Goal: Task Accomplishment & Management: Manage account settings

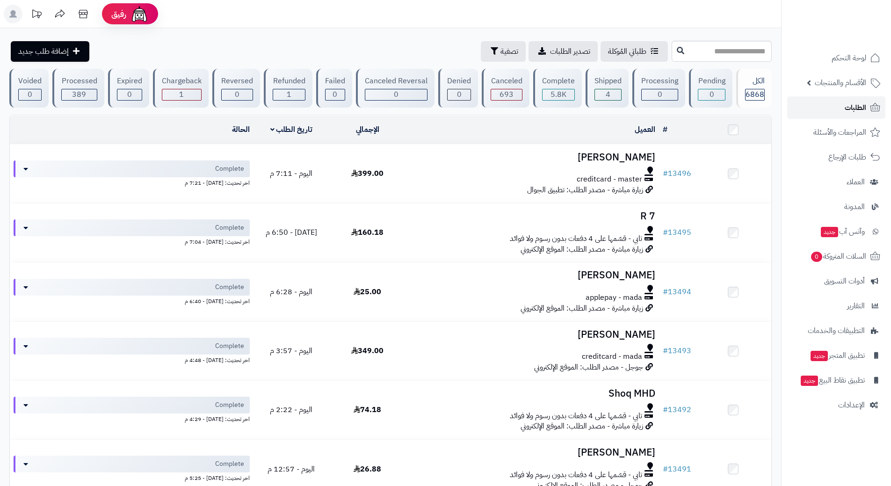
click at [843, 109] on link "الطلبات" at bounding box center [836, 107] width 98 height 22
click at [837, 109] on link "الطلبات" at bounding box center [836, 107] width 98 height 22
click at [821, 108] on link "الطلبات" at bounding box center [836, 107] width 98 height 22
click at [834, 108] on link "الطلبات" at bounding box center [836, 107] width 98 height 22
click at [799, 102] on link "الطلبات" at bounding box center [836, 107] width 98 height 22
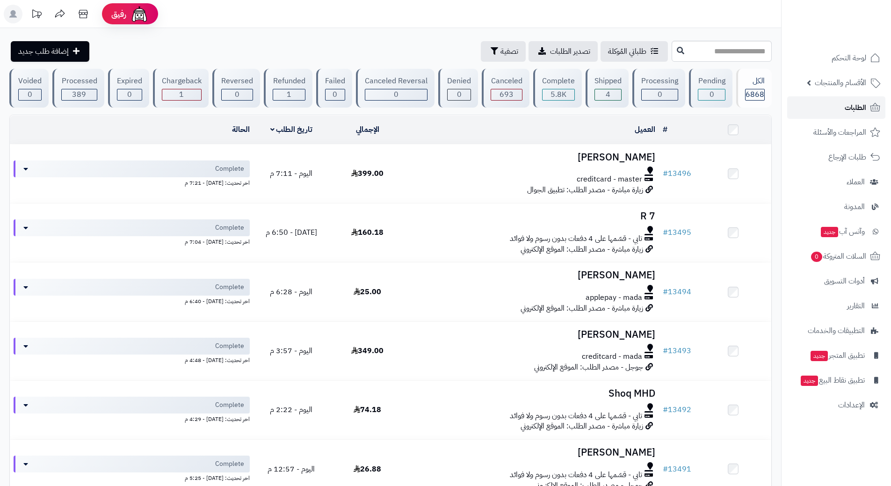
click at [818, 100] on link "الطلبات" at bounding box center [836, 107] width 98 height 22
click at [831, 108] on link "الطلبات" at bounding box center [836, 107] width 98 height 22
click at [801, 116] on link "الطلبات" at bounding box center [836, 107] width 98 height 22
click at [818, 99] on link "الطلبات" at bounding box center [836, 107] width 98 height 22
click at [827, 111] on link "الطلبات" at bounding box center [836, 107] width 98 height 22
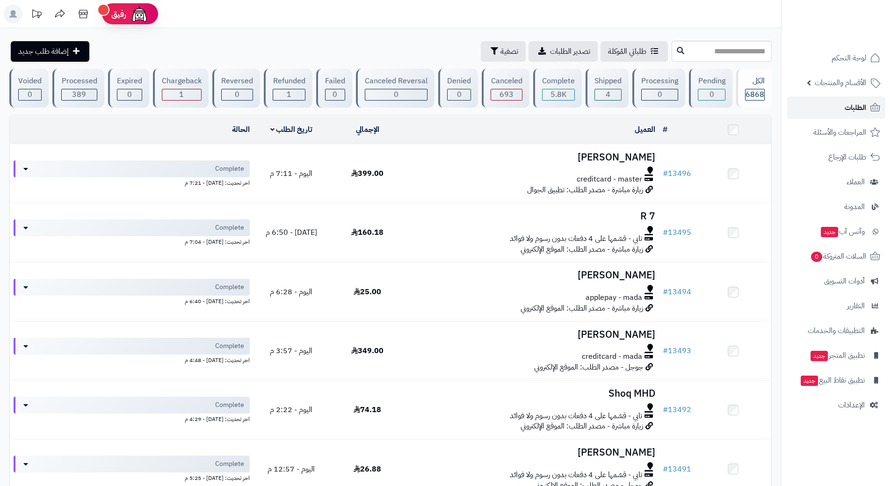
click at [812, 108] on link "الطلبات" at bounding box center [836, 107] width 98 height 22
click at [833, 109] on link "الطلبات" at bounding box center [836, 107] width 98 height 22
click at [823, 80] on span "الأقسام والمنتجات" at bounding box center [839, 82] width 51 height 13
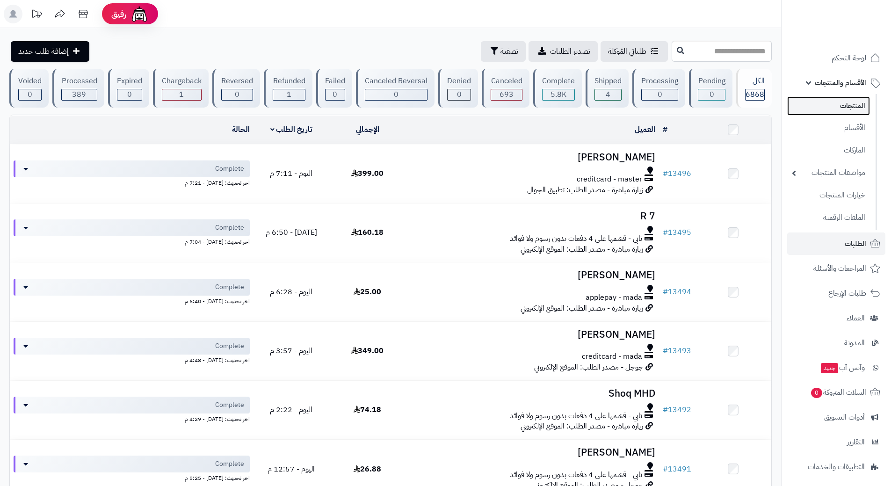
click at [828, 105] on link "المنتجات" at bounding box center [828, 105] width 83 height 19
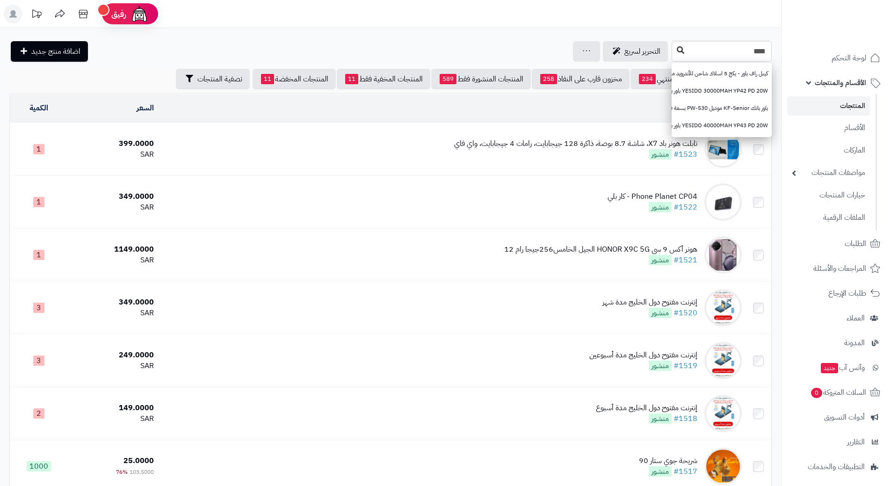
type input "****"
click at [673, 53] on button at bounding box center [680, 51] width 14 height 18
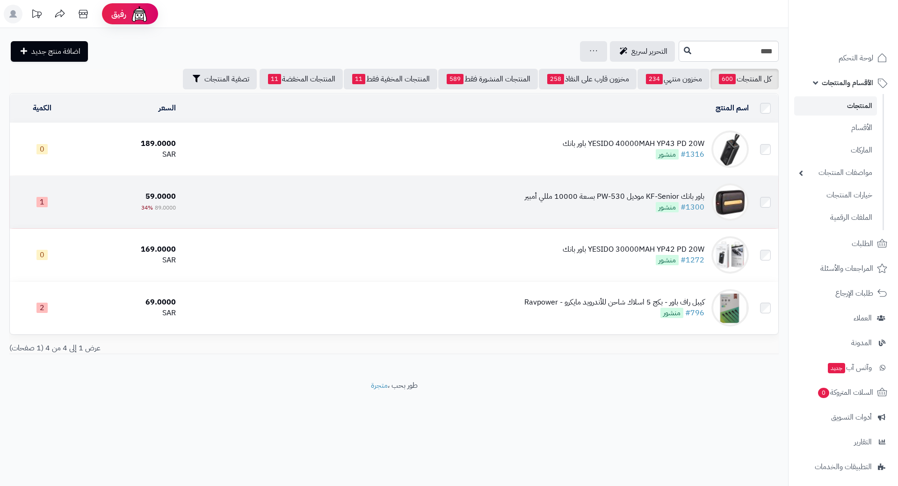
click at [370, 203] on td "باور بانك KF-Senior موديل PW-530 بسعة 10000 مللي أمبير #1300 منشور" at bounding box center [466, 202] width 573 height 52
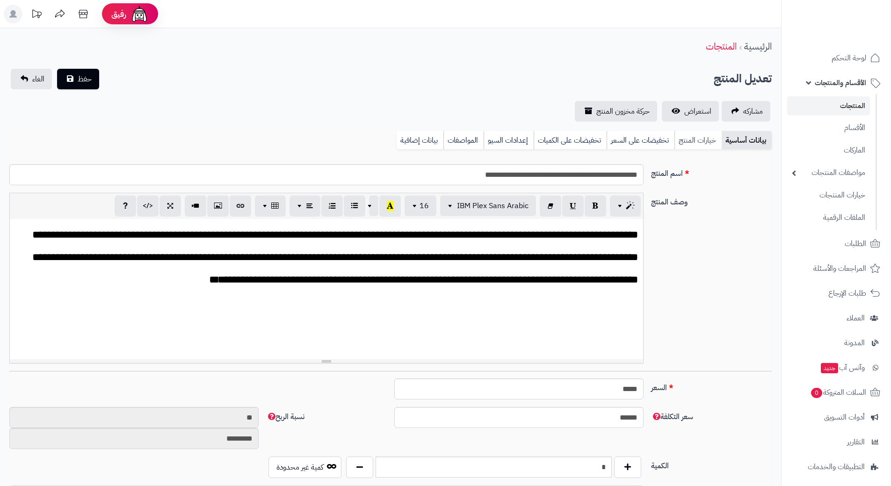
click at [691, 136] on link "خيارات المنتج" at bounding box center [697, 140] width 47 height 19
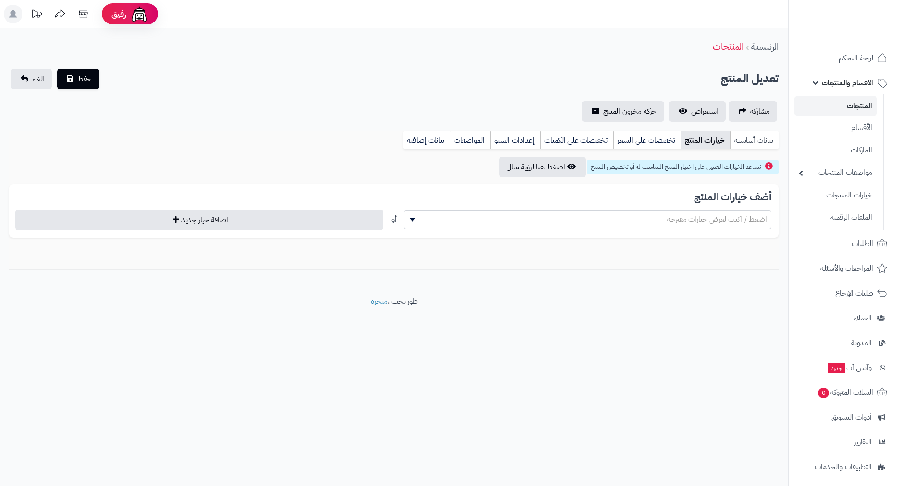
click at [746, 141] on link "بيانات أساسية" at bounding box center [754, 140] width 49 height 19
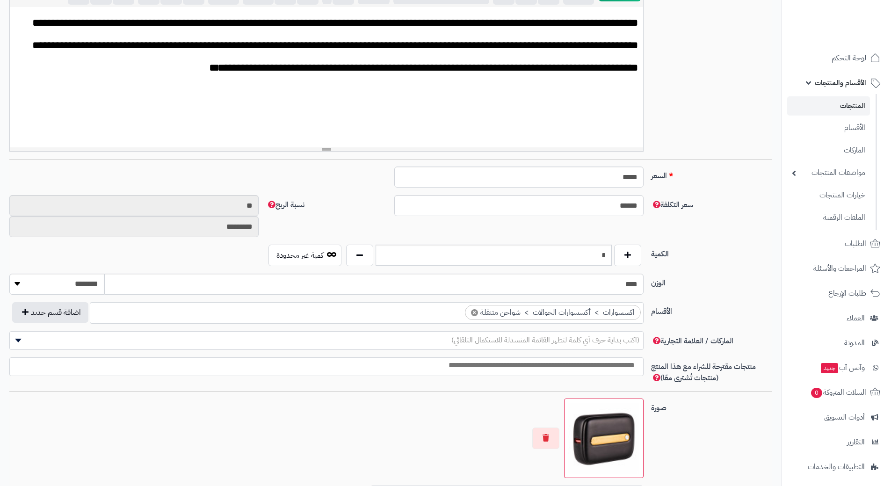
scroll to position [234, 0]
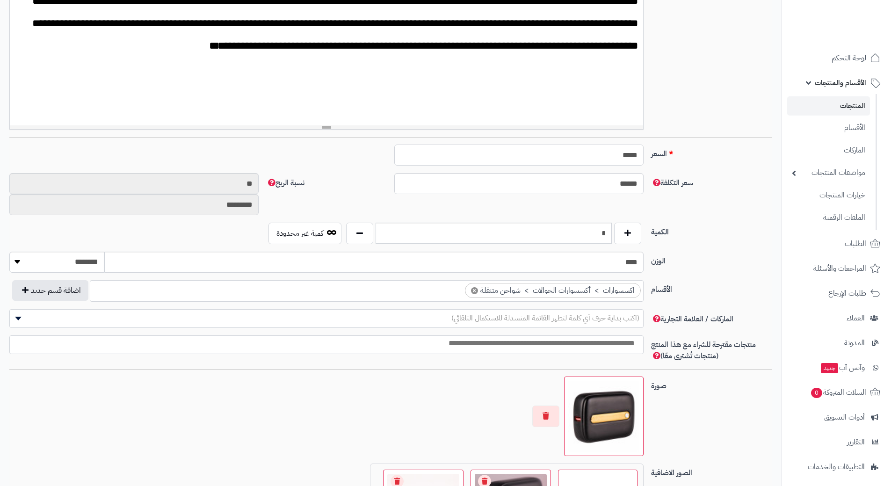
click at [622, 157] on input "*****" at bounding box center [518, 154] width 249 height 21
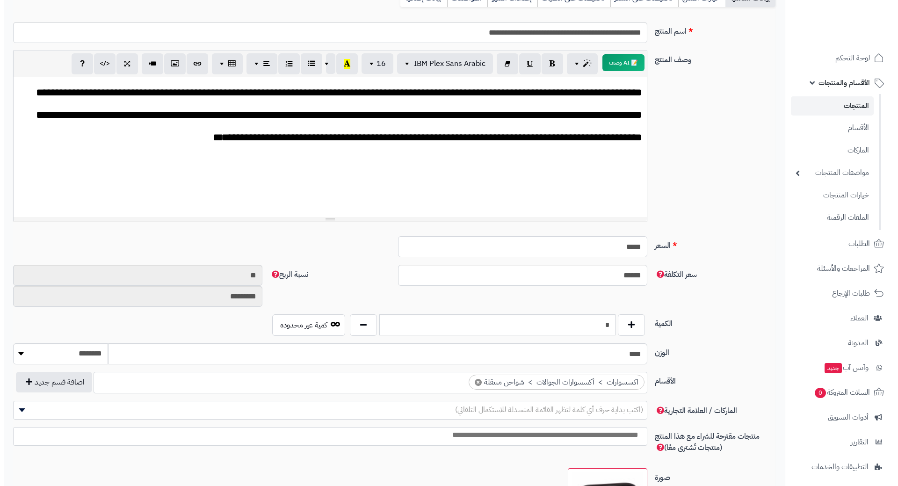
scroll to position [0, 0]
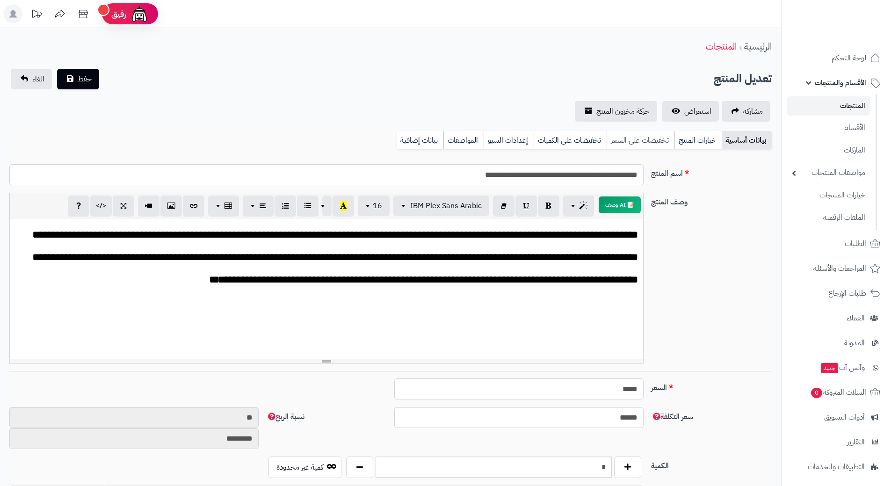
click at [633, 147] on link "تخفيضات على السعر" at bounding box center [640, 140] width 68 height 19
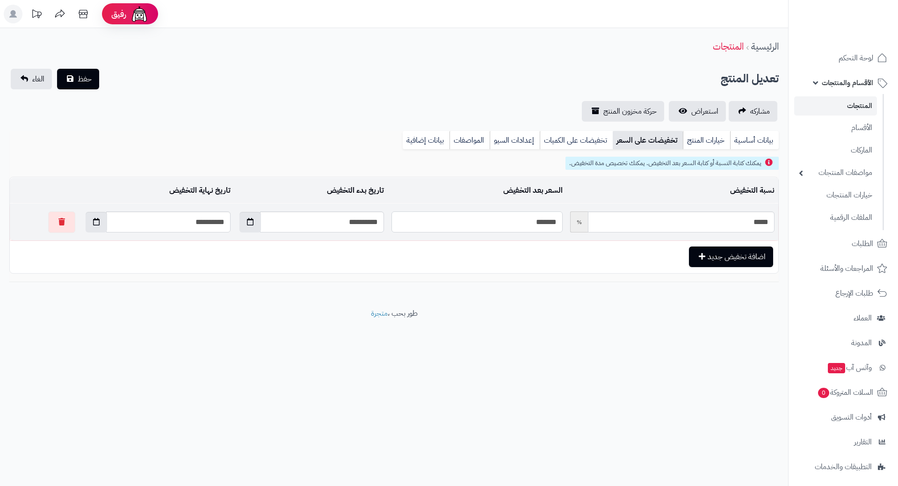
click at [514, 221] on input "*******" at bounding box center [476, 221] width 171 height 21
click at [519, 222] on input "*******" at bounding box center [476, 221] width 171 height 21
type input "*"
type input "*****"
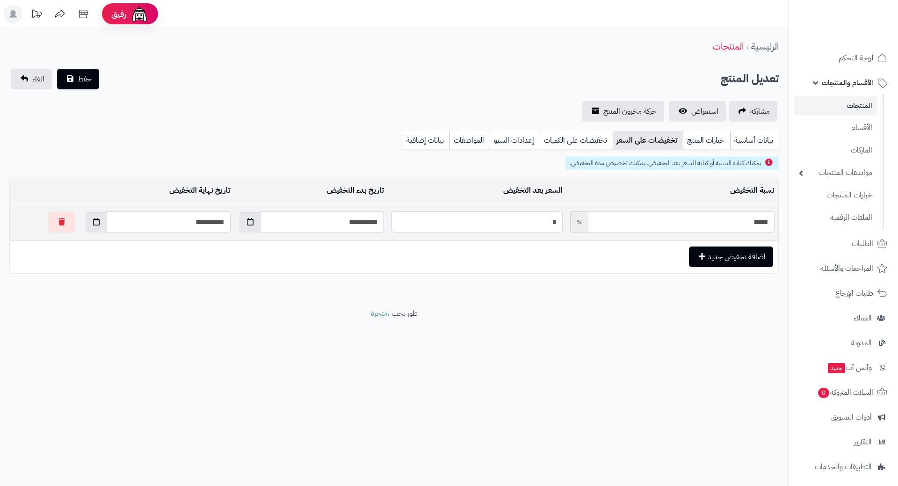
type input "**"
type input "*****"
type input "**"
click at [57, 69] on button "حفظ" at bounding box center [78, 79] width 42 height 21
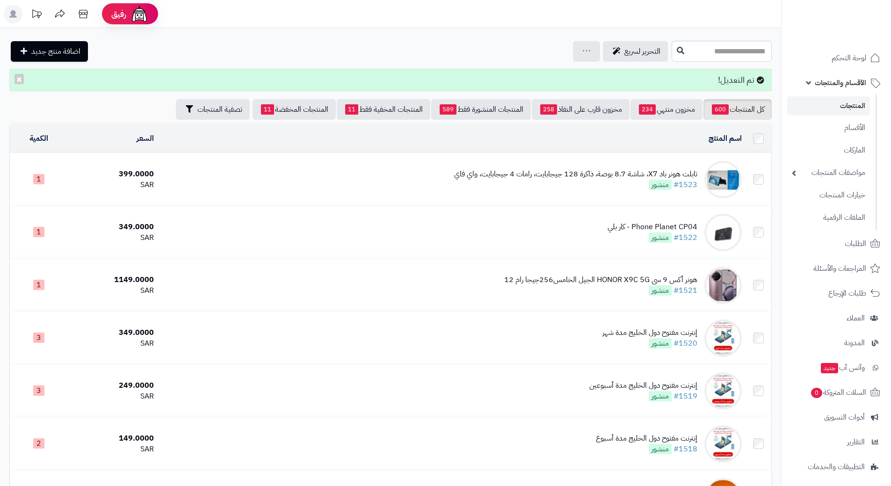
click at [831, 86] on span "الأقسام والمنتجات" at bounding box center [839, 82] width 51 height 13
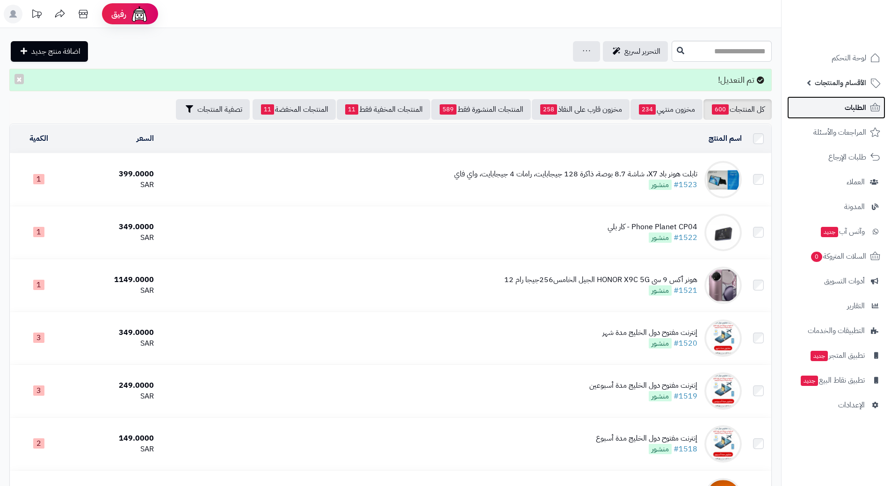
click at [828, 109] on link "الطلبات" at bounding box center [836, 107] width 98 height 22
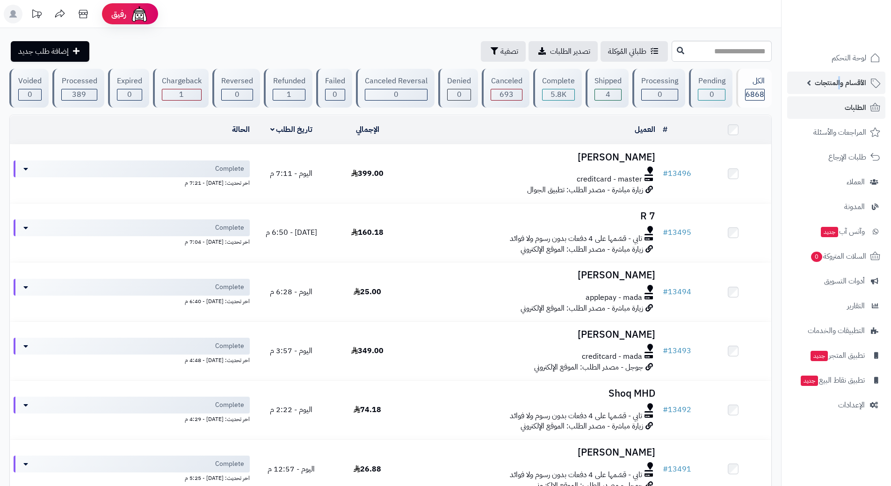
click at [840, 79] on span "الأقسام والمنتجات" at bounding box center [839, 82] width 51 height 13
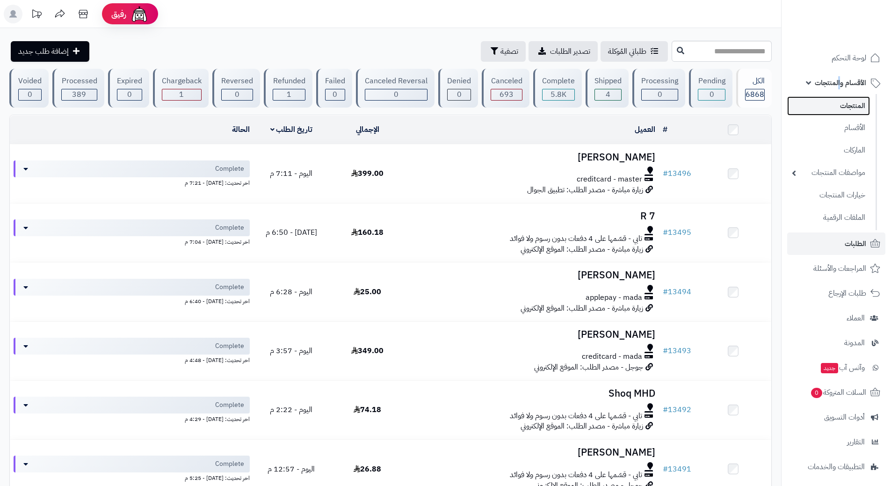
click at [837, 104] on link "المنتجات" at bounding box center [828, 105] width 83 height 19
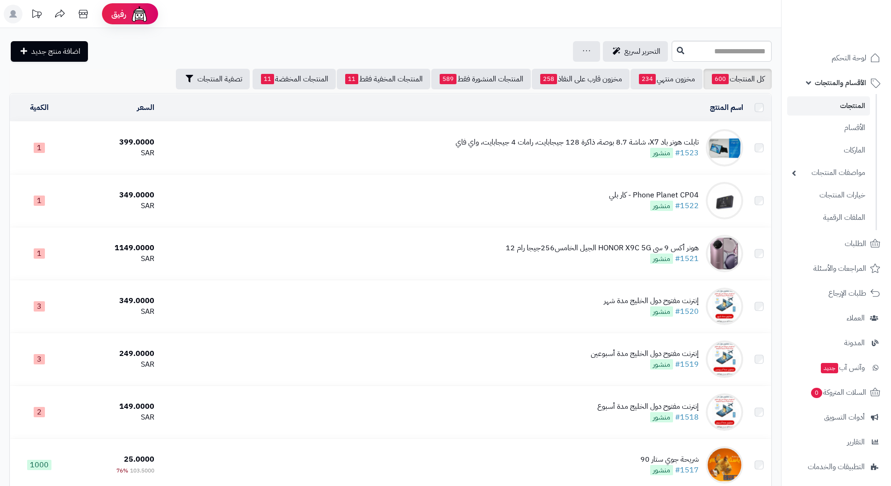
click at [731, 50] on input "text" at bounding box center [721, 51] width 100 height 21
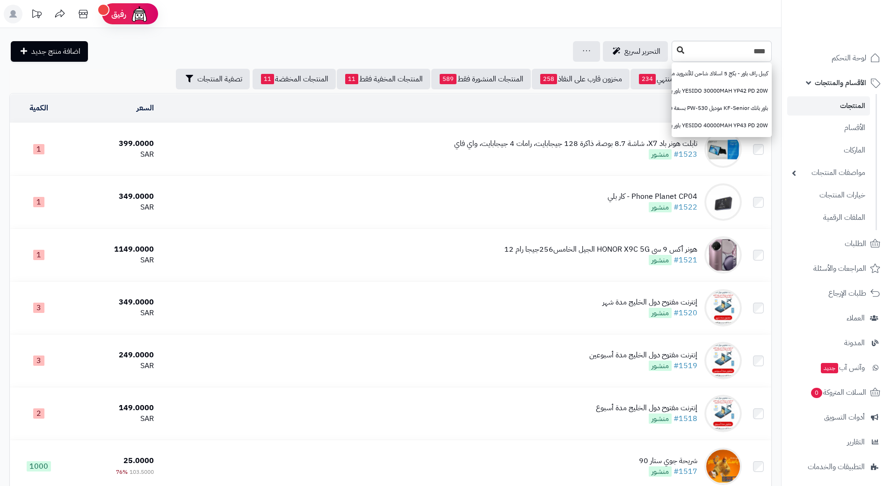
type input "****"
click at [677, 50] on icon at bounding box center [680, 49] width 7 height 7
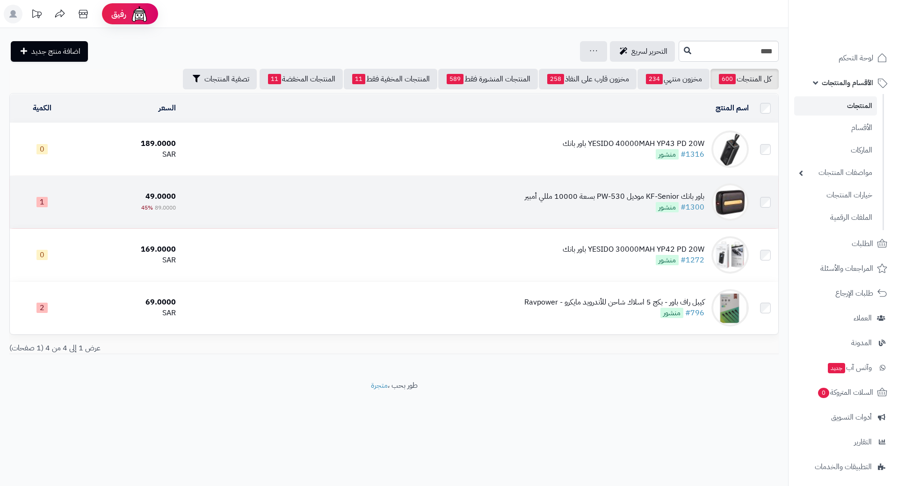
click at [419, 187] on td "باور بانك KF-Senior موديل PW-530 بسعة 10000 مللي أمبير #1300 منشور" at bounding box center [466, 202] width 573 height 52
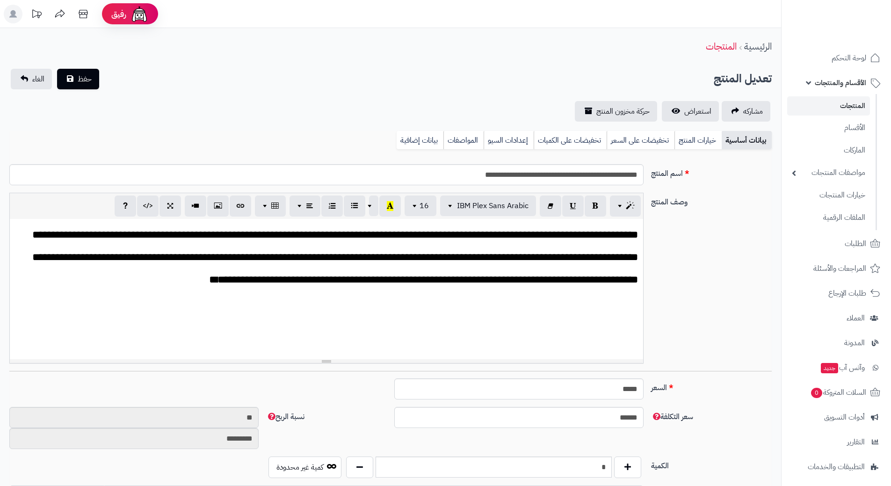
scroll to position [147, 0]
drag, startPoint x: 0, startPoint y: 0, endPoint x: 419, endPoint y: 187, distance: 458.6
click at [419, 187] on div "**********" at bounding box center [391, 178] width 770 height 29
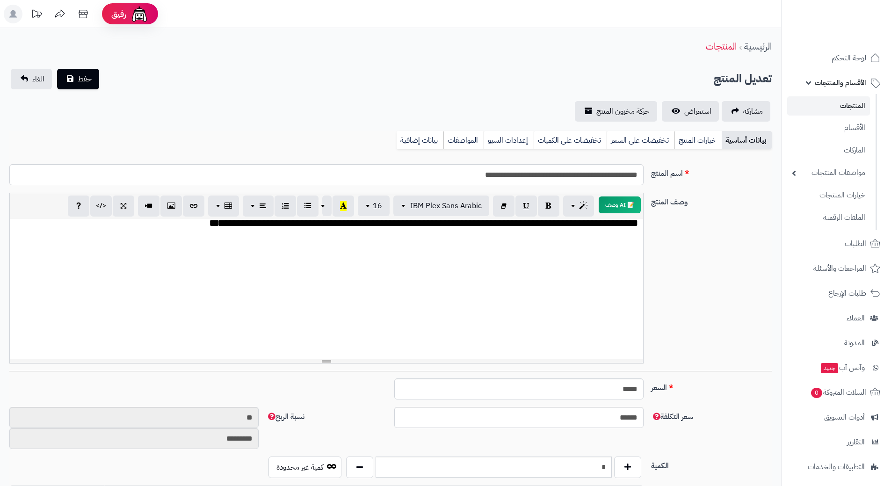
scroll to position [113, 0]
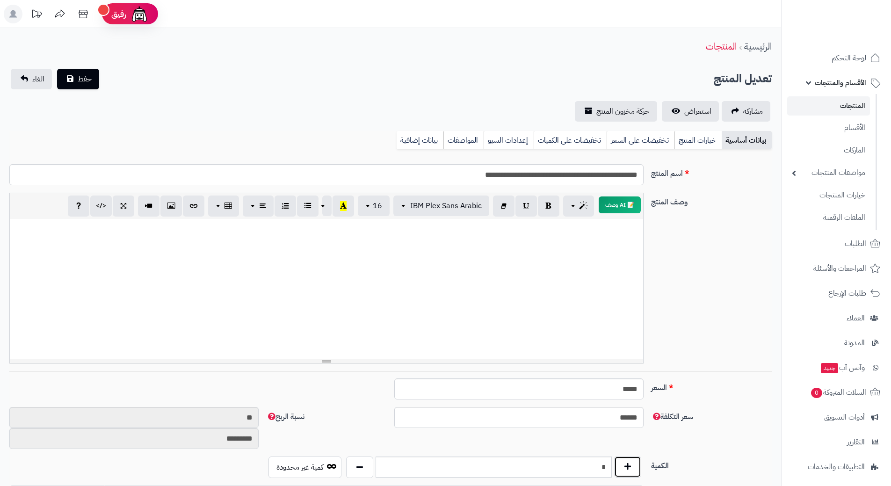
click at [627, 473] on button "button" at bounding box center [627, 467] width 27 height 22
type input "*"
click at [92, 78] on button "حفظ" at bounding box center [78, 78] width 42 height 21
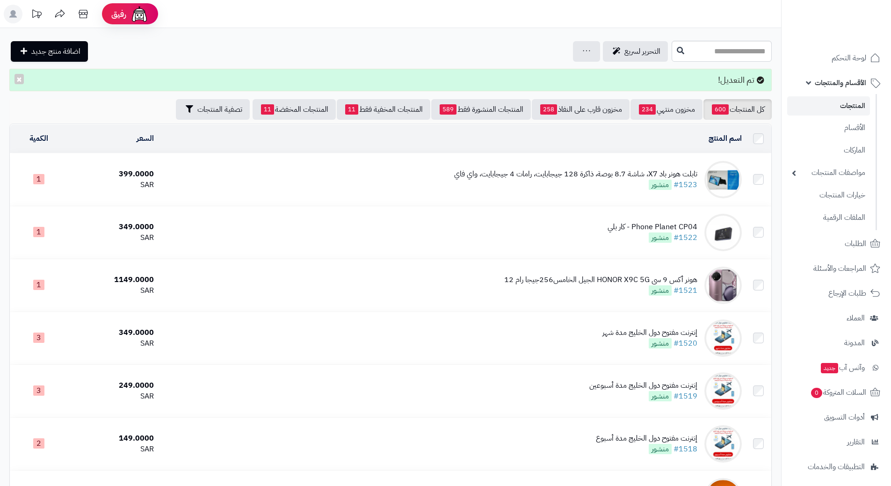
click at [819, 78] on span "الأقسام والمنتجات" at bounding box center [839, 82] width 51 height 13
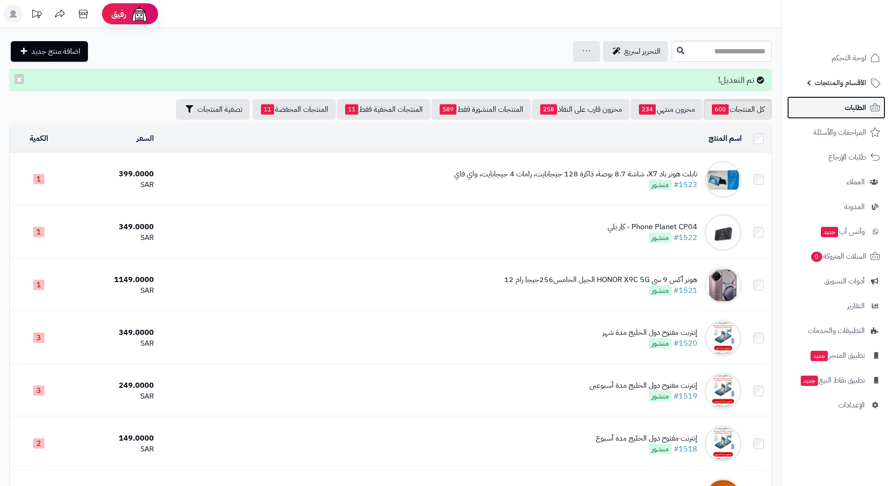
click at [826, 103] on link "الطلبات" at bounding box center [836, 107] width 98 height 22
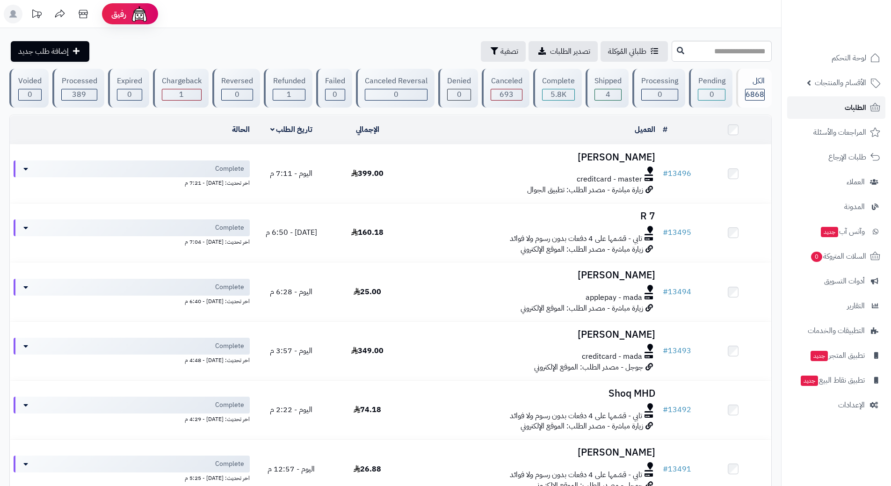
drag, startPoint x: 0, startPoint y: 0, endPoint x: 825, endPoint y: 103, distance: 831.6
click at [826, 103] on link "الطلبات" at bounding box center [836, 107] width 98 height 22
click at [832, 82] on span "الأقسام والمنتجات" at bounding box center [839, 82] width 51 height 13
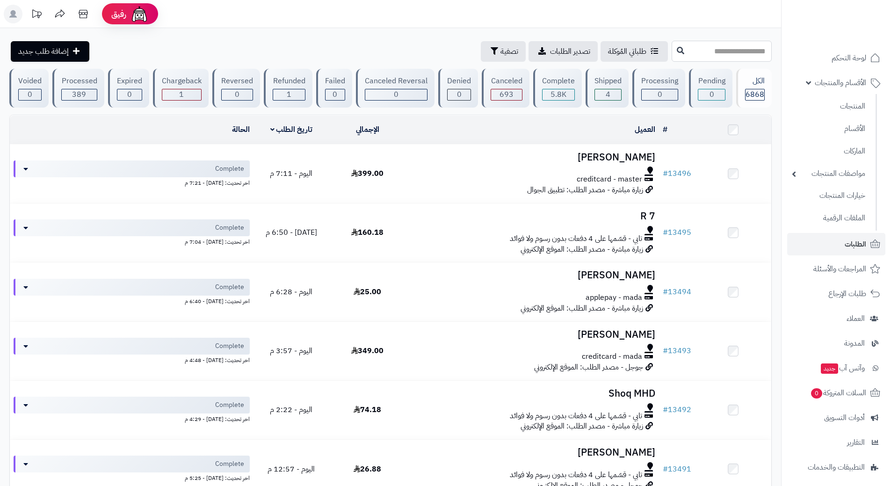
click at [724, 59] on input "text" at bounding box center [721, 51] width 100 height 21
click at [832, 81] on span "الأقسام والمنتجات" at bounding box center [839, 82] width 51 height 13
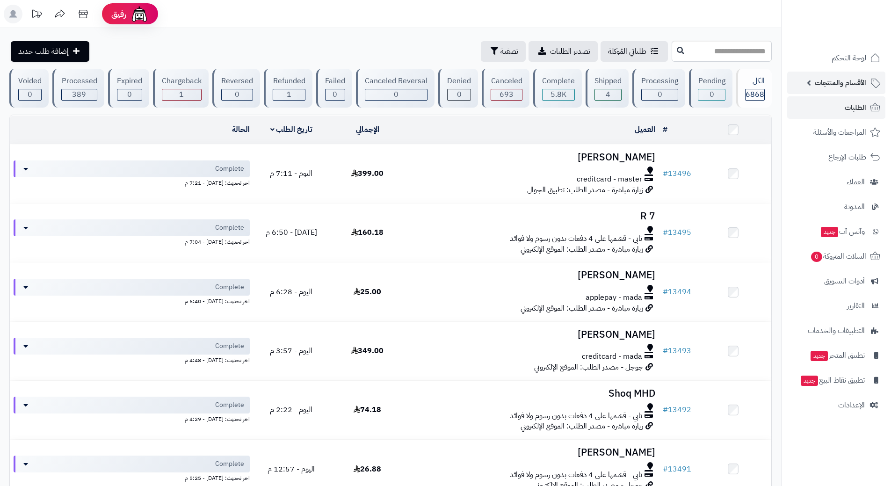
click at [832, 81] on span "الأقسام والمنتجات" at bounding box center [839, 82] width 51 height 13
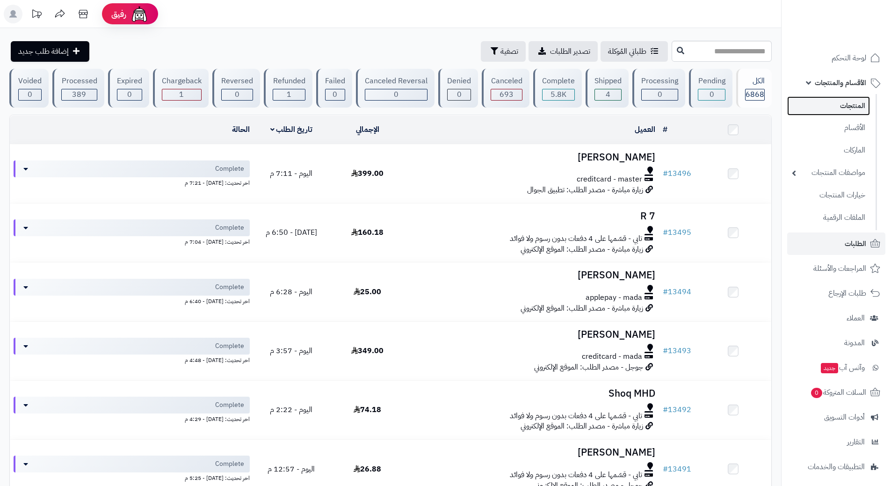
click at [838, 101] on link "المنتجات" at bounding box center [828, 105] width 83 height 19
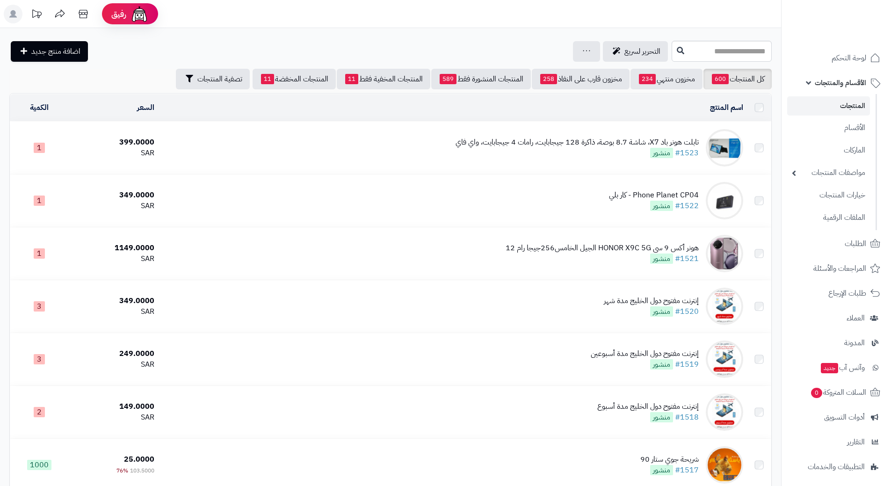
click at [697, 53] on input "text" at bounding box center [721, 51] width 100 height 21
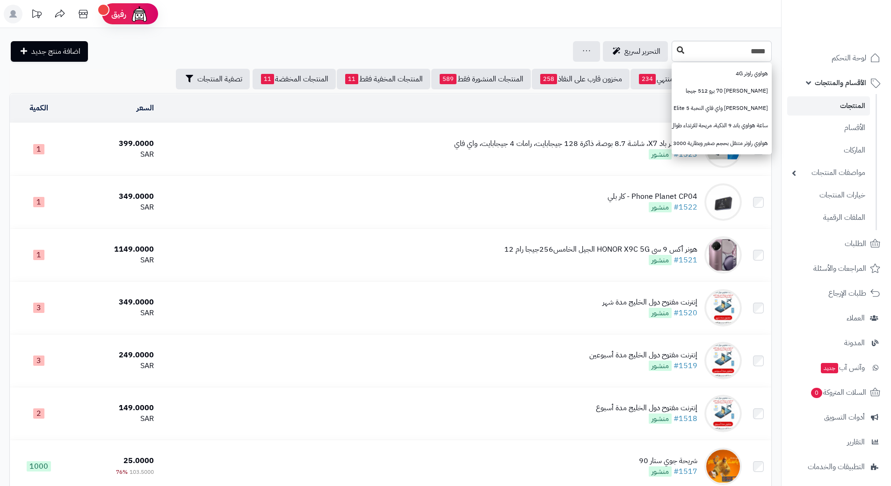
type input "*****"
click at [677, 50] on icon at bounding box center [680, 49] width 7 height 7
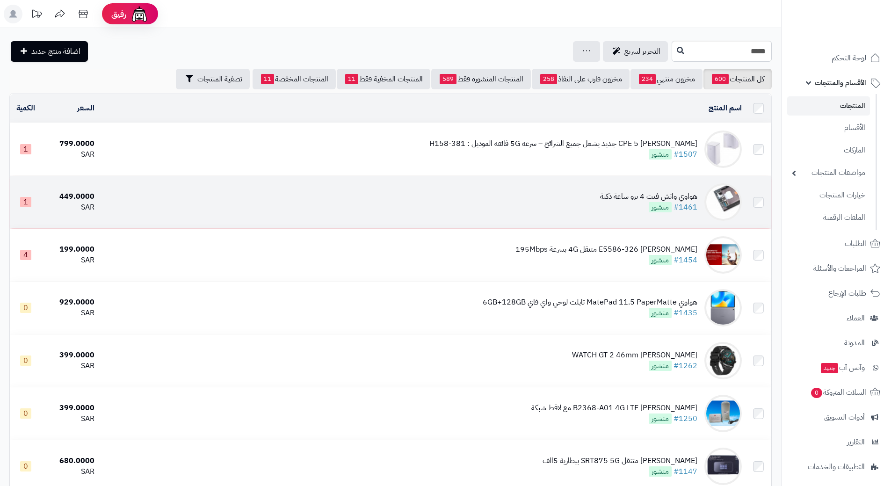
click at [469, 193] on td "هواوي واتش فيت 4 برو ساعة ذكية #1461 منشور" at bounding box center [421, 202] width 647 height 52
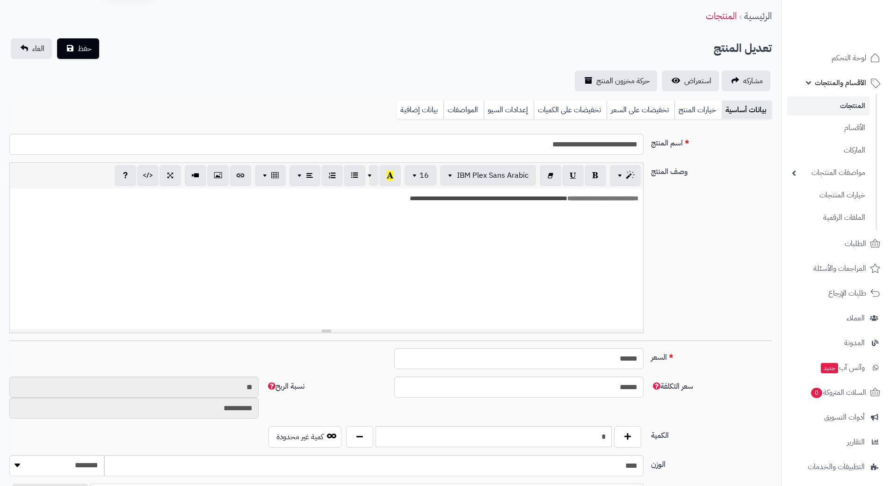
scroll to position [47, 0]
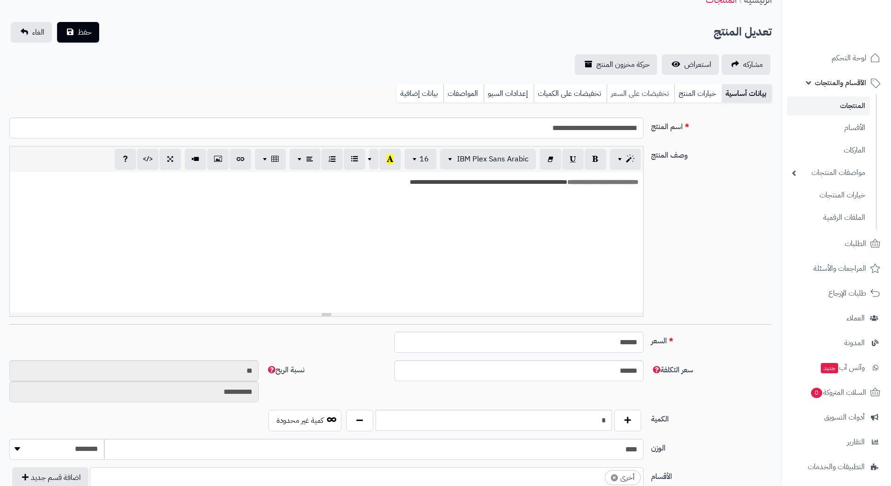
click at [653, 91] on link "تخفيضات على السعر" at bounding box center [640, 93] width 68 height 19
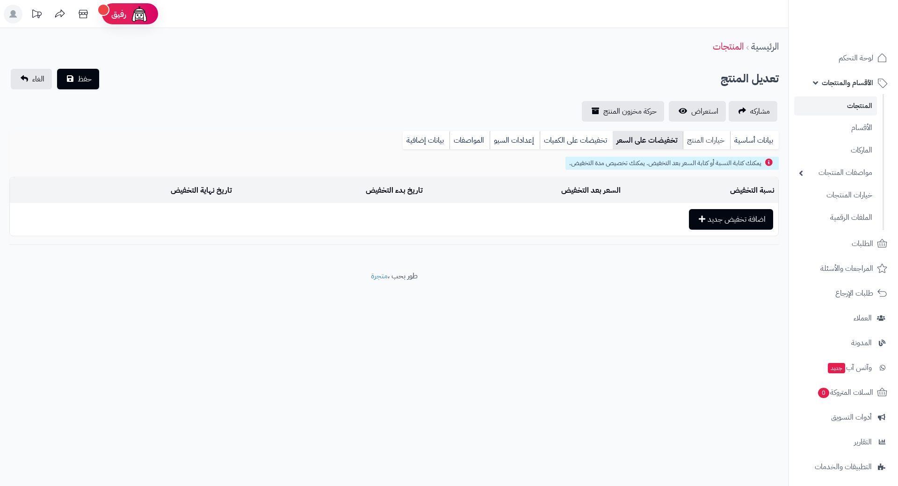
click at [698, 140] on link "خيارات المنتج" at bounding box center [706, 140] width 47 height 19
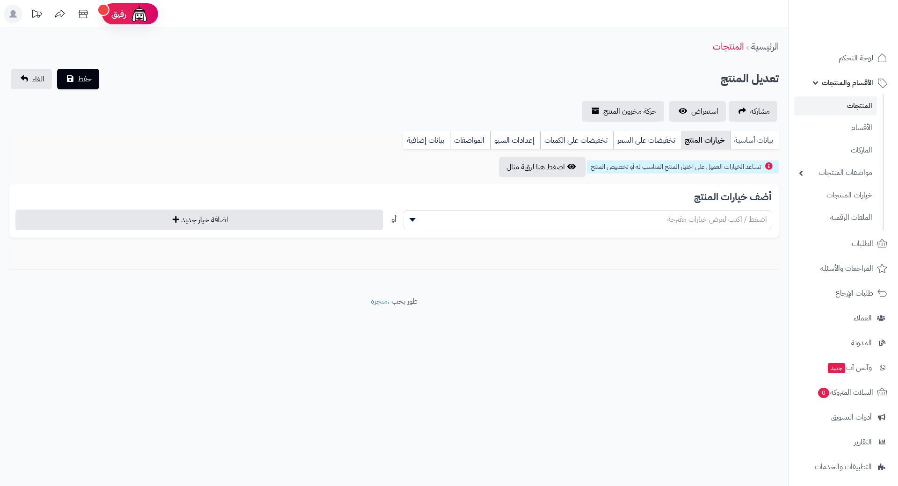
click at [740, 140] on link "بيانات أساسية" at bounding box center [754, 140] width 49 height 19
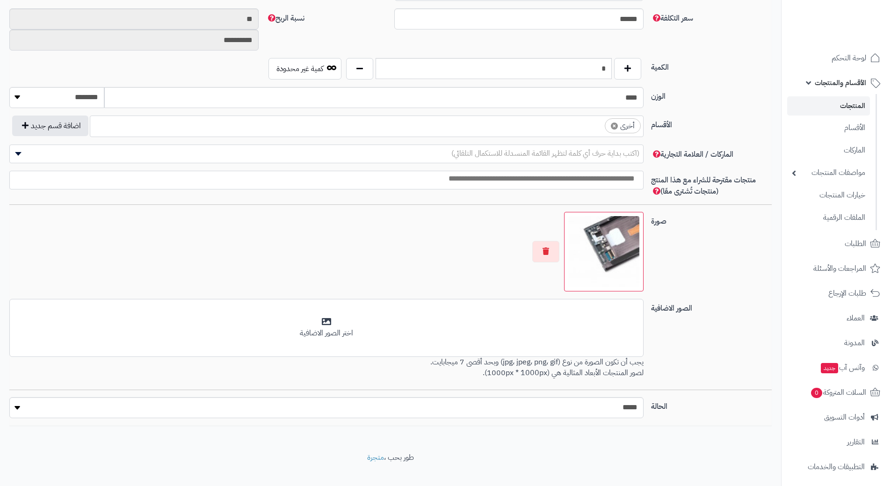
scroll to position [411, 0]
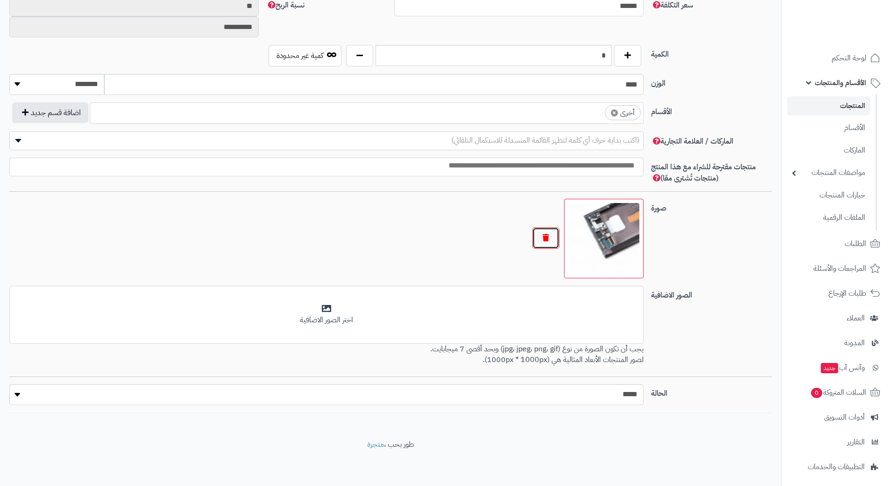
click at [544, 242] on button "button" at bounding box center [545, 238] width 27 height 22
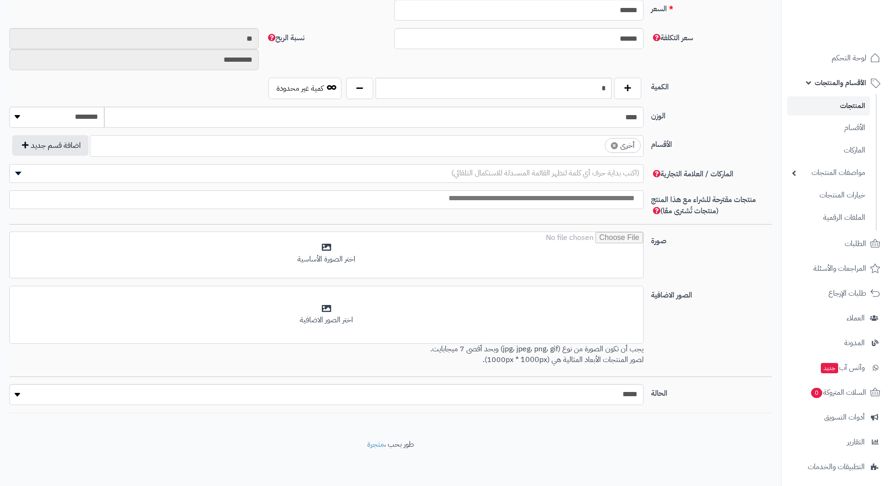
click at [829, 88] on span "الأقسام والمنتجات" at bounding box center [839, 82] width 51 height 13
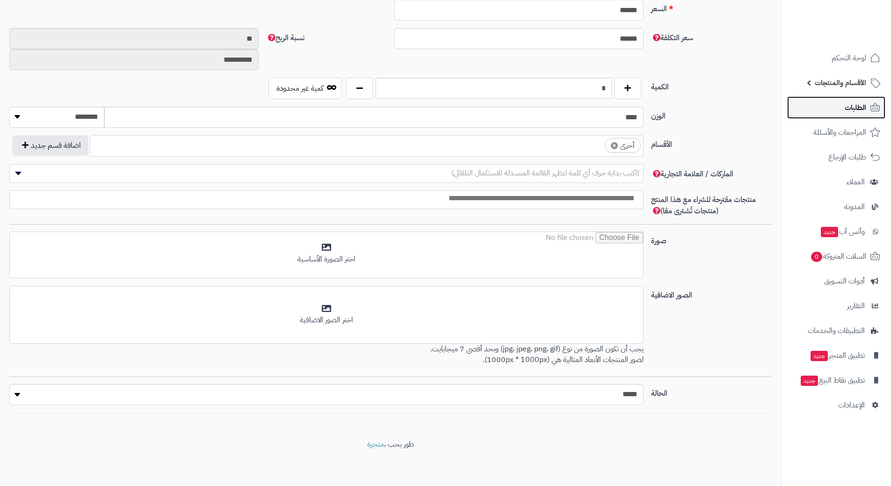
click at [845, 108] on span "الطلبات" at bounding box center [855, 107] width 22 height 13
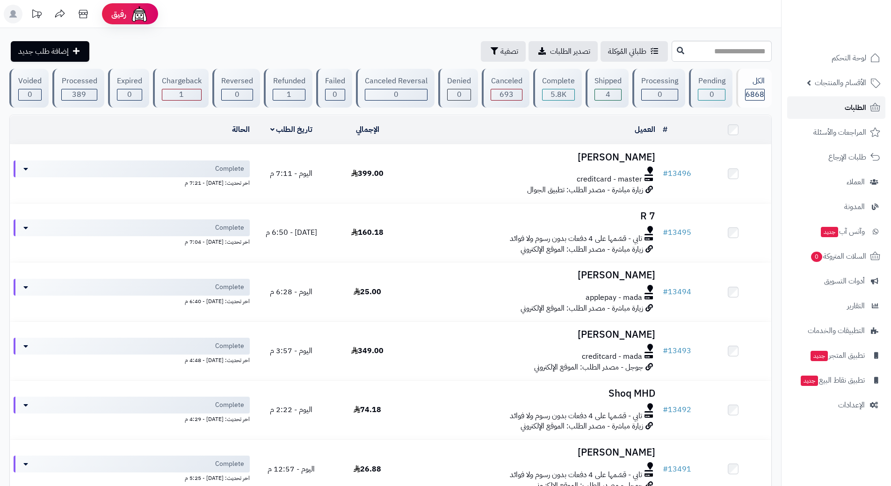
click at [811, 103] on link "الطلبات" at bounding box center [836, 107] width 98 height 22
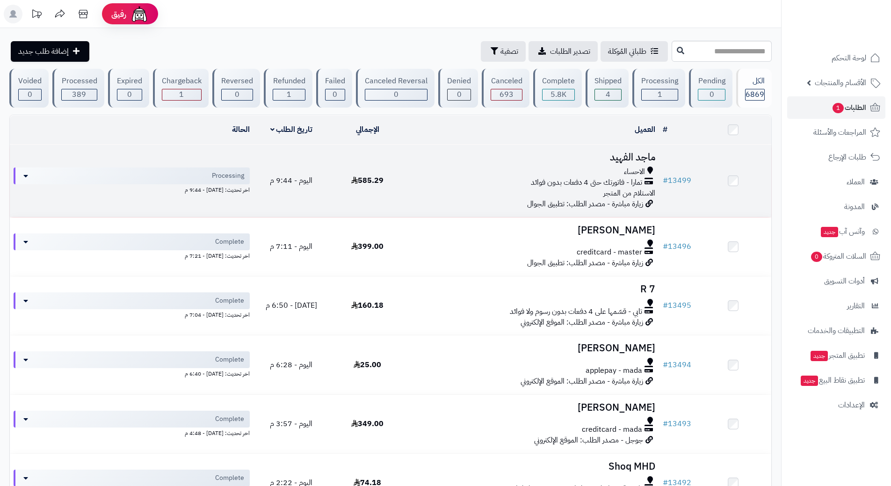
click at [418, 175] on div "الاحساء" at bounding box center [532, 171] width 246 height 11
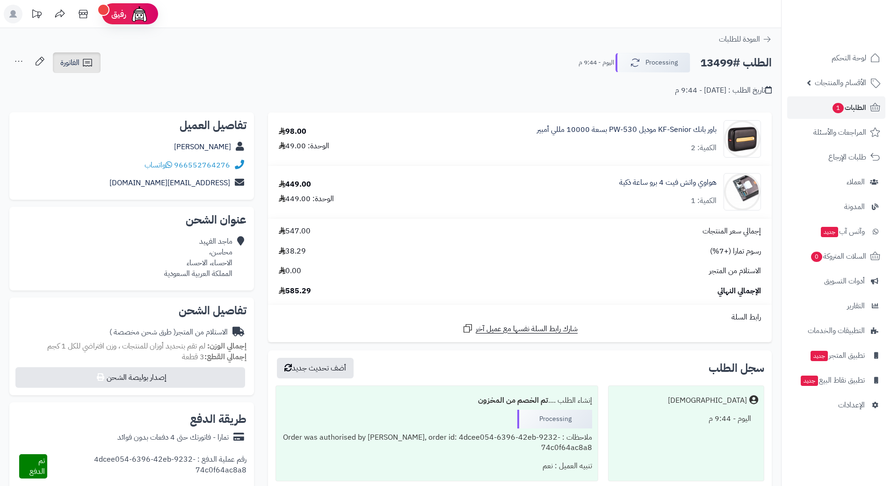
click at [89, 67] on icon at bounding box center [87, 62] width 11 height 11
click at [114, 107] on link "إرسال الفاتورة إلى بريد العميل" at bounding box center [101, 107] width 101 height 21
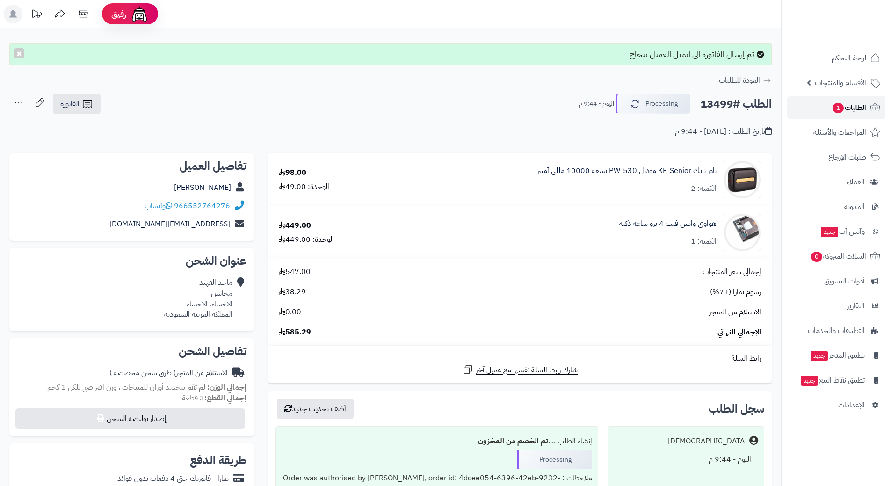
click at [848, 108] on span "الطلبات 1" at bounding box center [848, 107] width 35 height 13
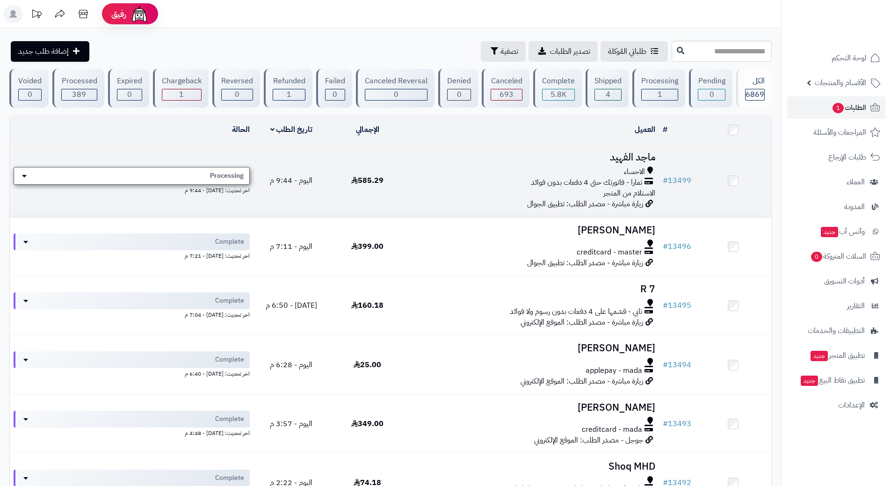
click at [244, 171] on span "Processing" at bounding box center [227, 175] width 34 height 9
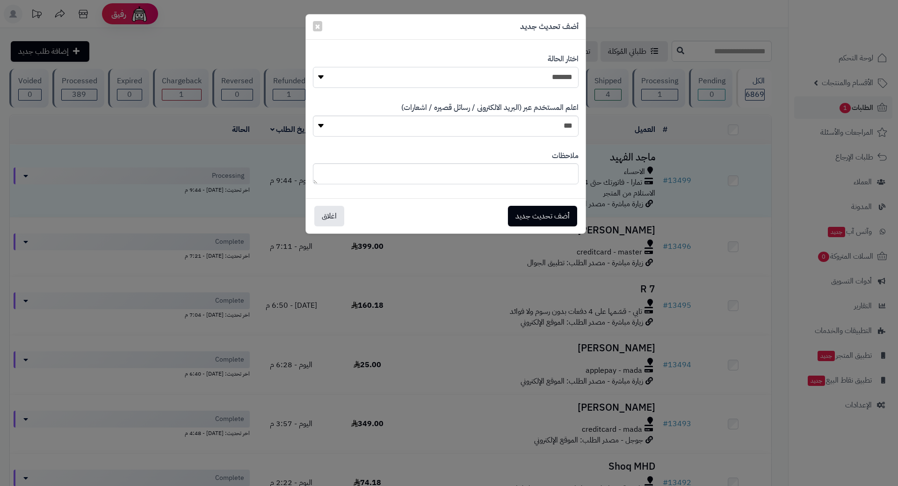
drag, startPoint x: 490, startPoint y: 79, endPoint x: 506, endPoint y: 79, distance: 16.4
click at [497, 78] on select "**********" at bounding box center [446, 77] width 266 height 21
select select "*"
click at [313, 67] on select "**********" at bounding box center [446, 77] width 266 height 21
click at [542, 211] on button "أضف تحديث جديد" at bounding box center [542, 215] width 69 height 21
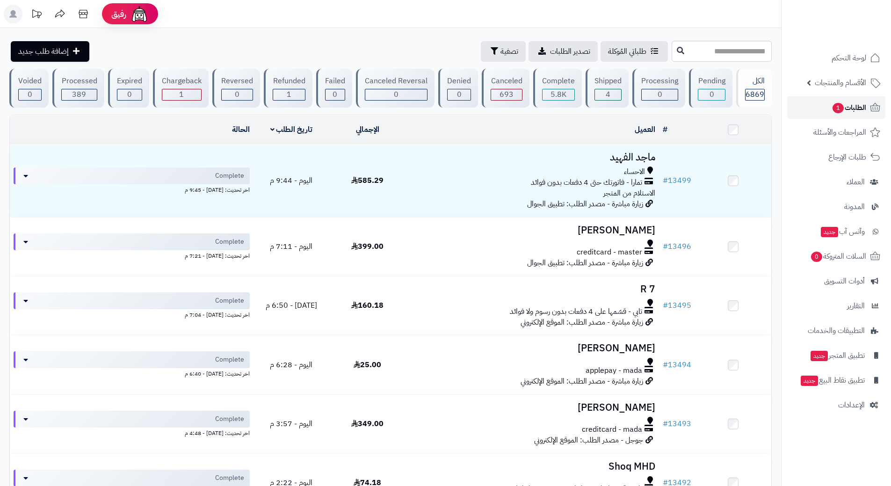
click at [831, 111] on span "الطلبات 1" at bounding box center [848, 107] width 35 height 13
click at [815, 101] on link "الطلبات 1" at bounding box center [836, 107] width 98 height 22
click at [841, 104] on span "الطلبات 1" at bounding box center [848, 107] width 35 height 13
click at [824, 111] on link "الطلبات 1" at bounding box center [836, 107] width 98 height 22
click at [801, 103] on link "الطلبات 1" at bounding box center [836, 107] width 98 height 22
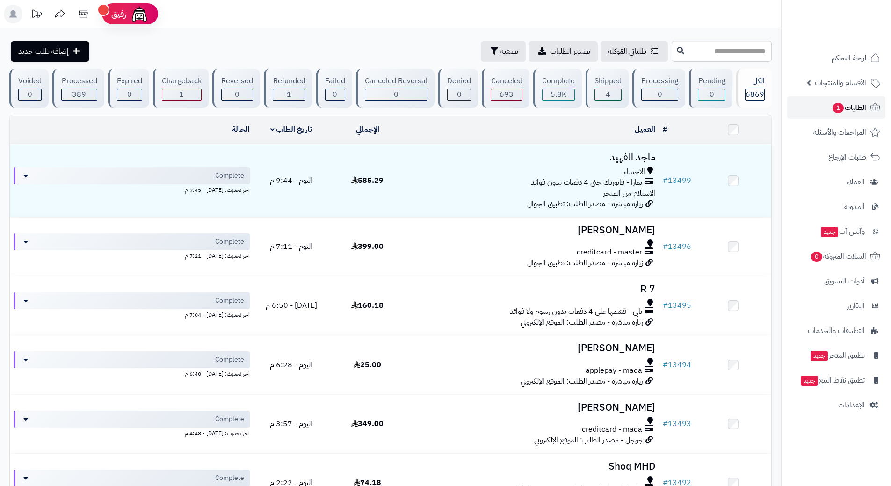
click at [826, 105] on link "الطلبات 1" at bounding box center [836, 107] width 98 height 22
click at [676, 55] on input "text" at bounding box center [721, 51] width 100 height 21
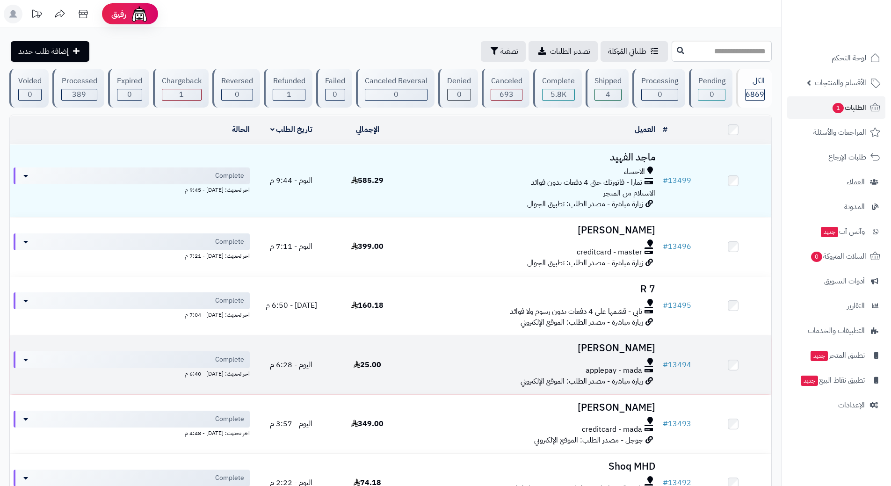
click at [470, 348] on h3 "[PERSON_NAME]" at bounding box center [532, 348] width 246 height 11
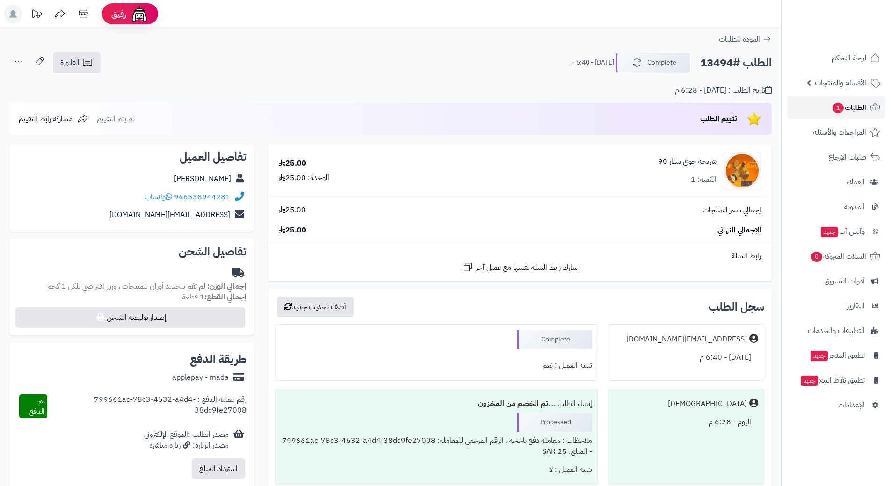
click at [819, 108] on link "الطلبات 1" at bounding box center [836, 107] width 98 height 22
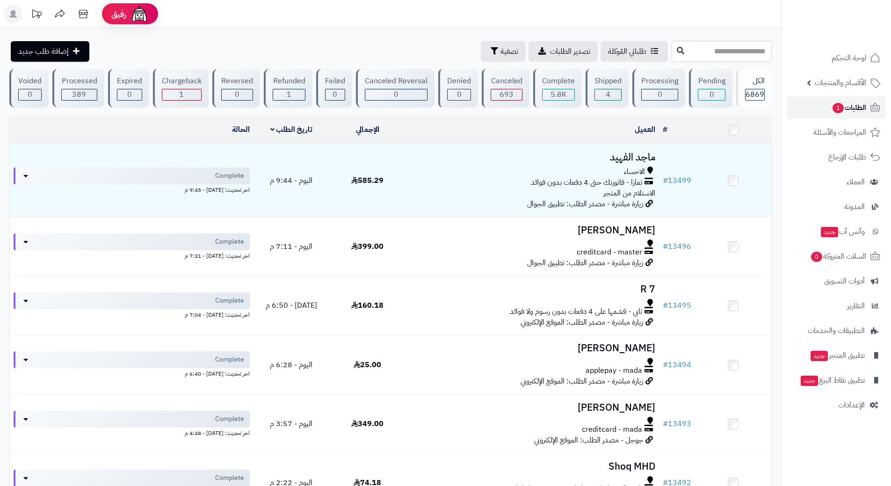
click at [853, 105] on span "الطلبات 1" at bounding box center [848, 107] width 35 height 13
click at [835, 105] on link "الطلبات" at bounding box center [836, 107] width 98 height 22
click at [671, 49] on input "text" at bounding box center [721, 51] width 100 height 21
click at [802, 104] on link "الطلبات" at bounding box center [836, 107] width 98 height 22
click at [671, 51] on input "text" at bounding box center [721, 51] width 100 height 21
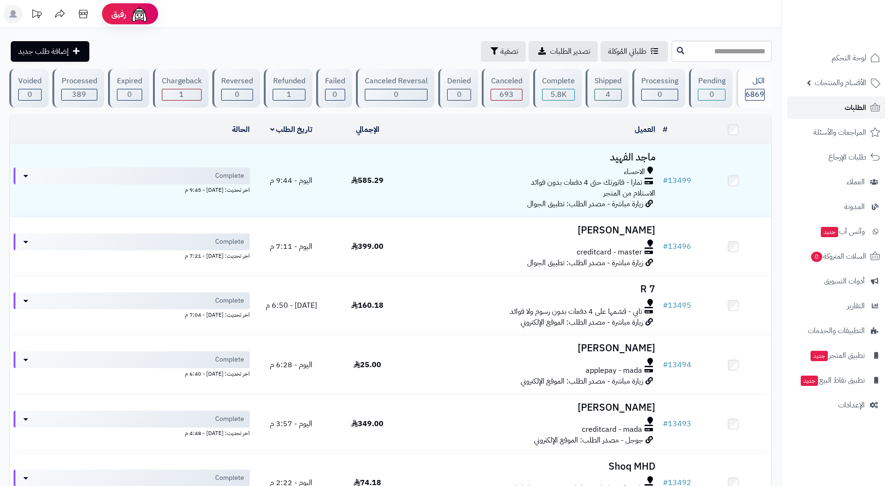
click at [835, 106] on link "الطلبات" at bounding box center [836, 107] width 98 height 22
click at [824, 101] on link "الطلبات" at bounding box center [836, 107] width 98 height 22
click at [825, 109] on link "الطلبات" at bounding box center [836, 107] width 98 height 22
click at [806, 105] on link "الطلبات" at bounding box center [836, 107] width 98 height 22
click at [822, 106] on link "الطلبات" at bounding box center [836, 107] width 98 height 22
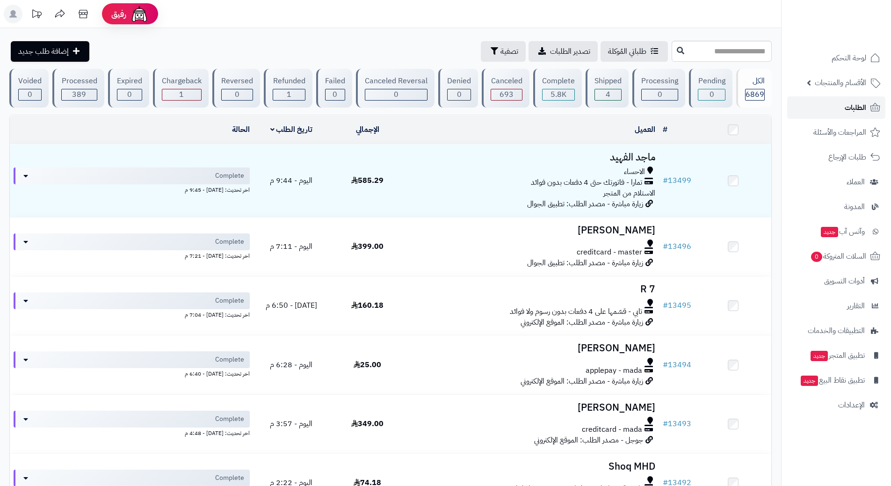
click at [810, 104] on link "الطلبات" at bounding box center [836, 107] width 98 height 22
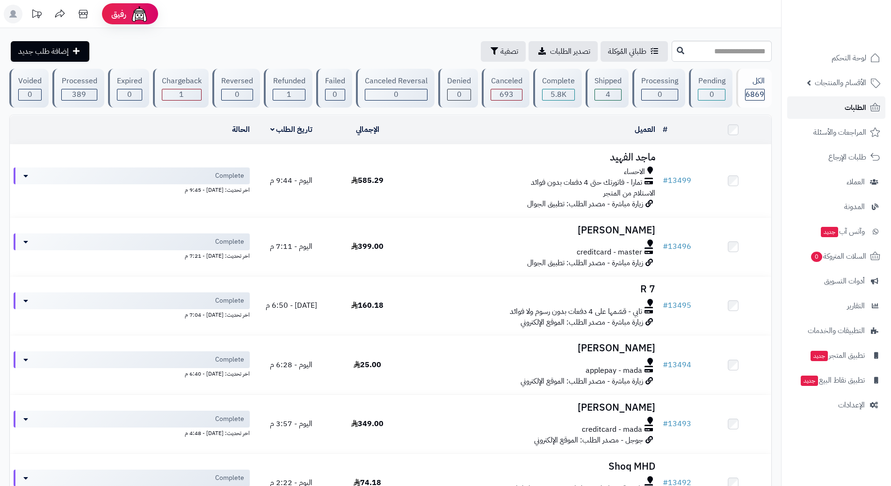
click at [813, 108] on link "الطلبات" at bounding box center [836, 107] width 98 height 22
click at [845, 107] on span "الطلبات" at bounding box center [855, 107] width 22 height 13
